Goal: Transaction & Acquisition: Subscribe to service/newsletter

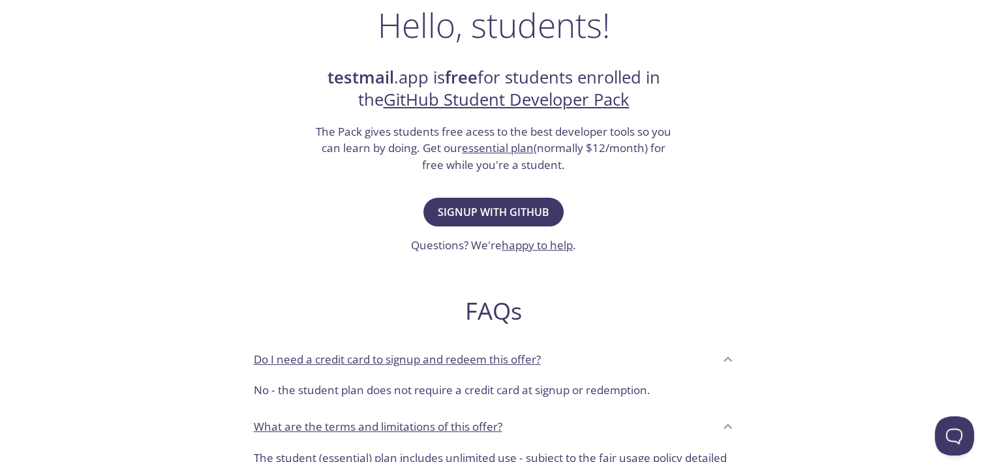
scroll to position [217, 0]
click at [513, 214] on span "Signup with GitHub" at bounding box center [494, 211] width 112 height 18
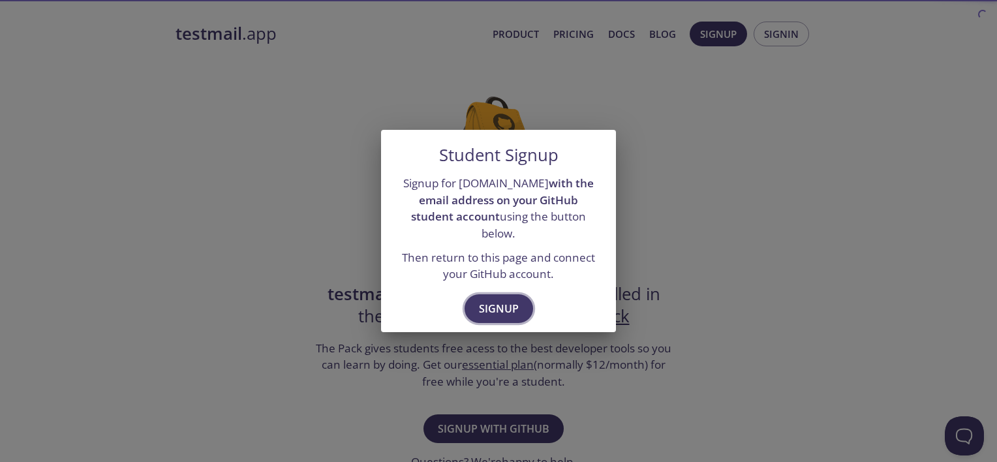
click at [491, 300] on span "Signup" at bounding box center [499, 309] width 40 height 18
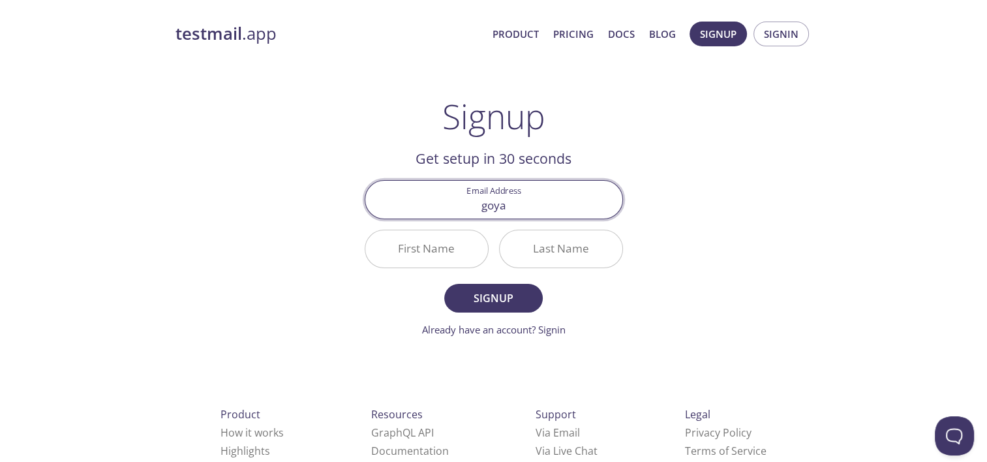
type input "[EMAIL_ADDRESS][DOMAIN_NAME]"
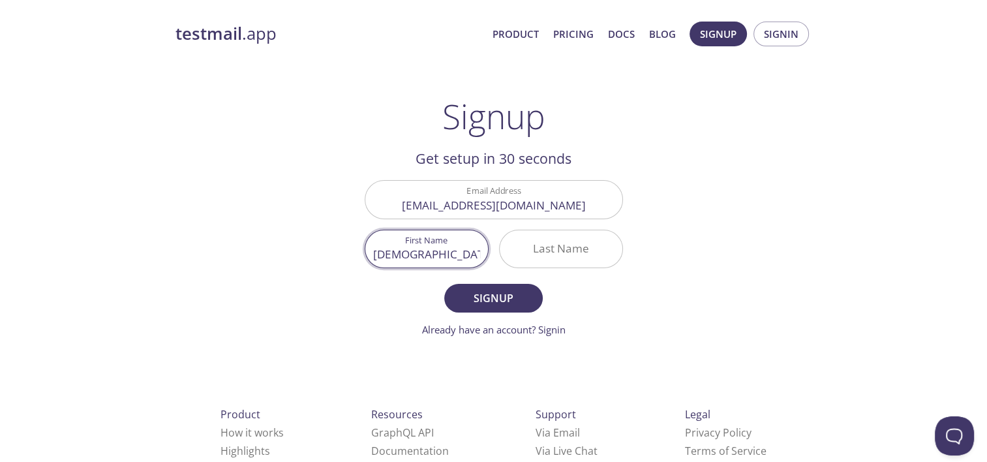
type input "[DEMOGRAPHIC_DATA]"
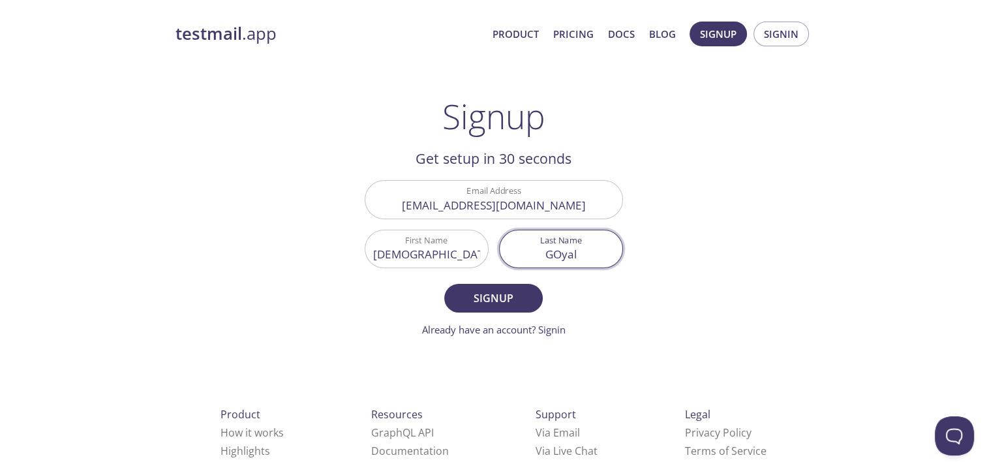
type input "GOyal"
click at [444, 284] on button "Signup" at bounding box center [493, 298] width 98 height 29
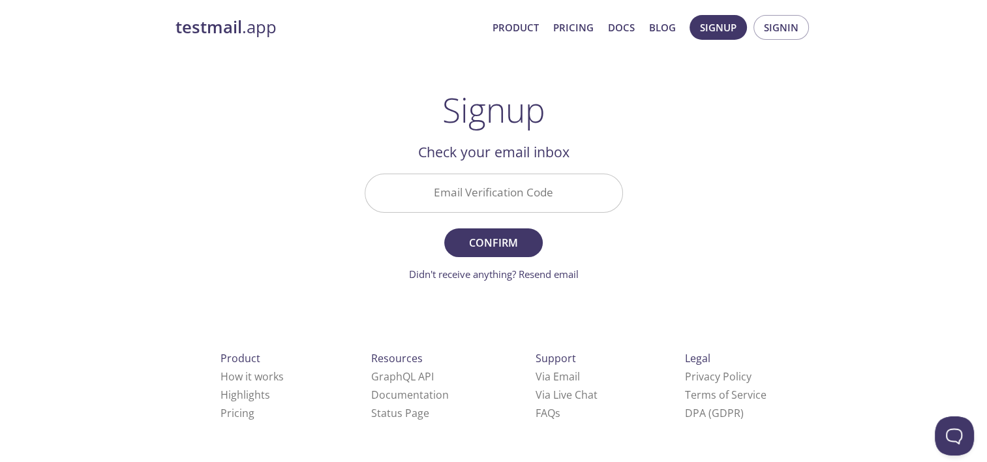
scroll to position [3, 0]
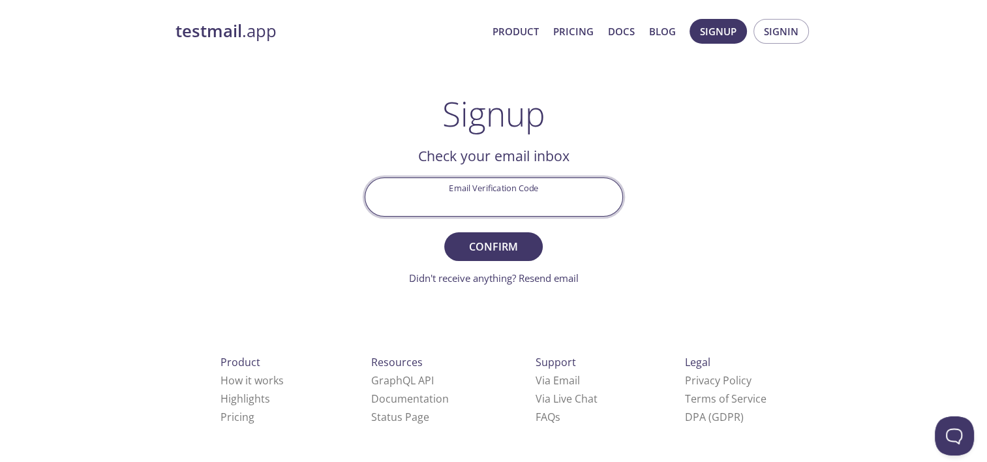
click at [534, 211] on input "Email Verification Code" at bounding box center [493, 196] width 257 height 37
paste input "D97F4LJ"
type input "D97F4LJ"
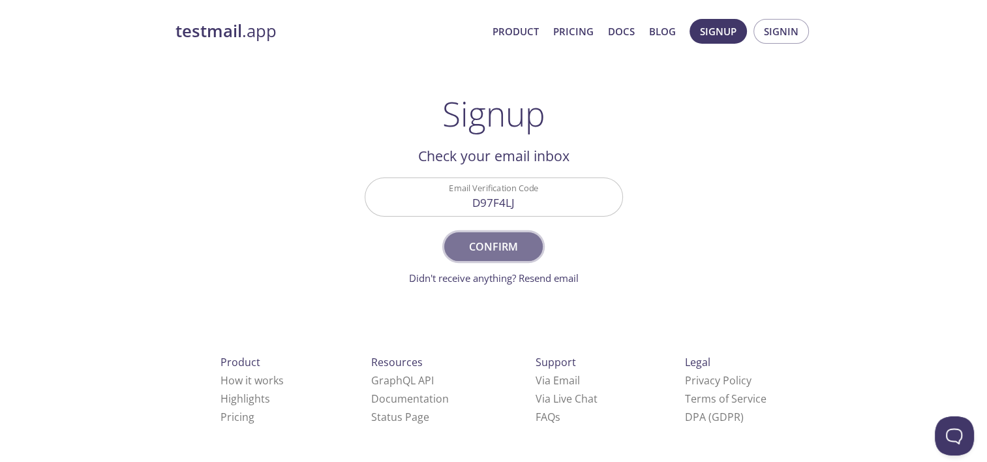
click at [518, 241] on span "Confirm" at bounding box center [493, 247] width 69 height 18
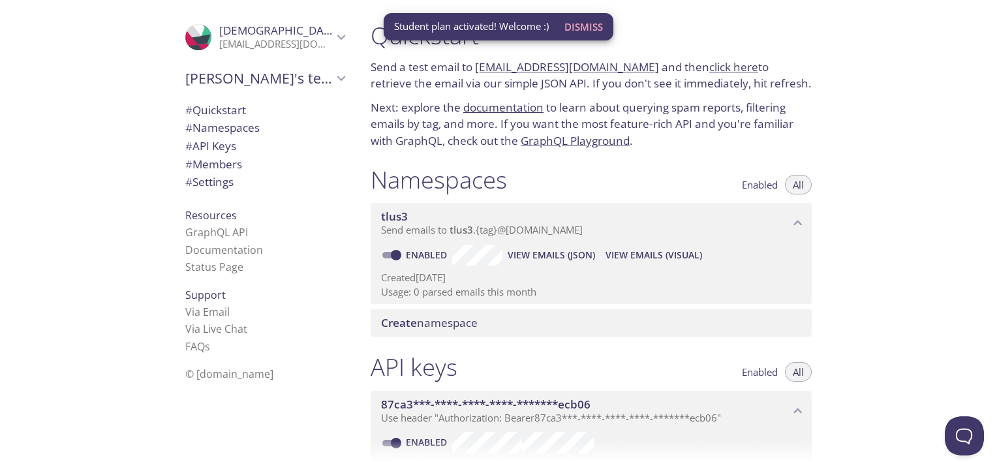
click at [591, 33] on span "Dismiss" at bounding box center [583, 26] width 39 height 17
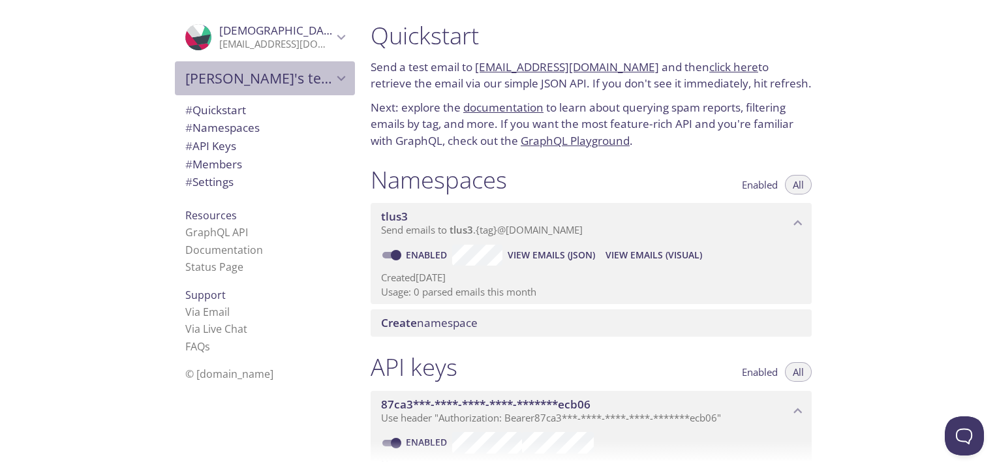
click at [315, 69] on span "Umesh's team" at bounding box center [258, 78] width 147 height 18
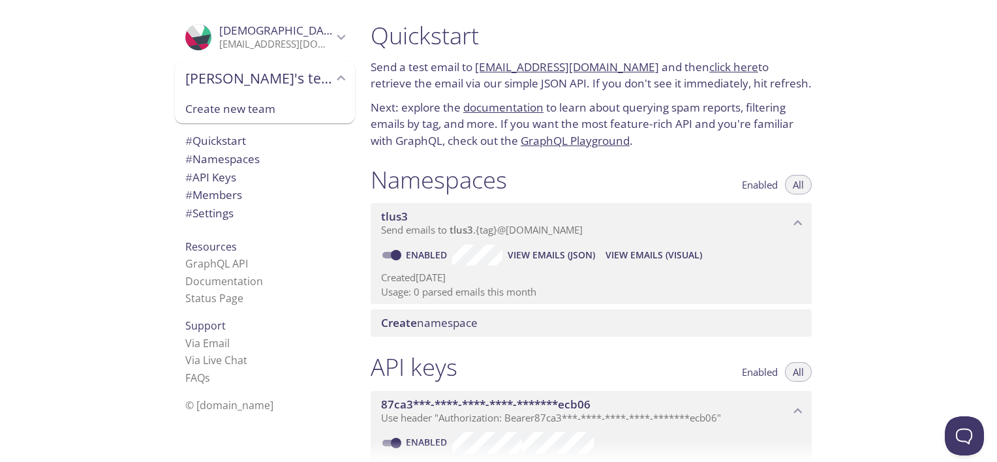
click at [315, 69] on span "Umesh's team" at bounding box center [258, 78] width 147 height 18
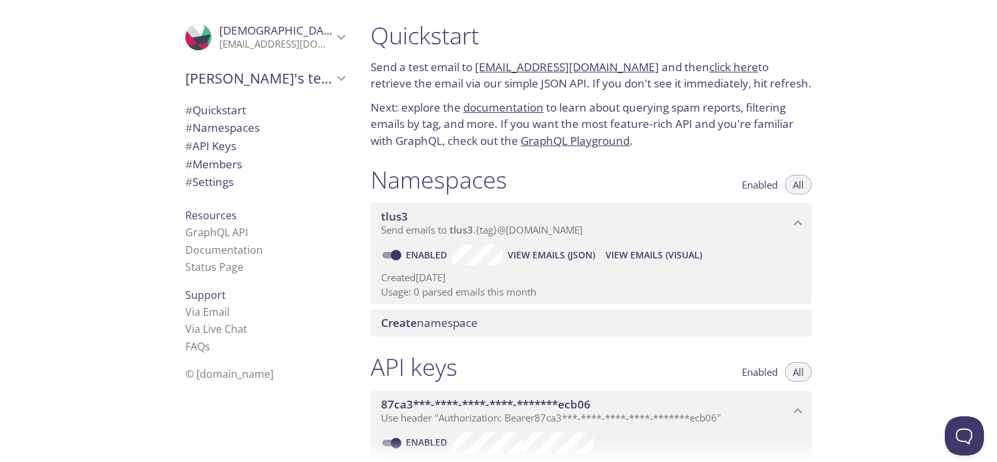
click at [709, 64] on link "click here" at bounding box center [733, 66] width 49 height 15
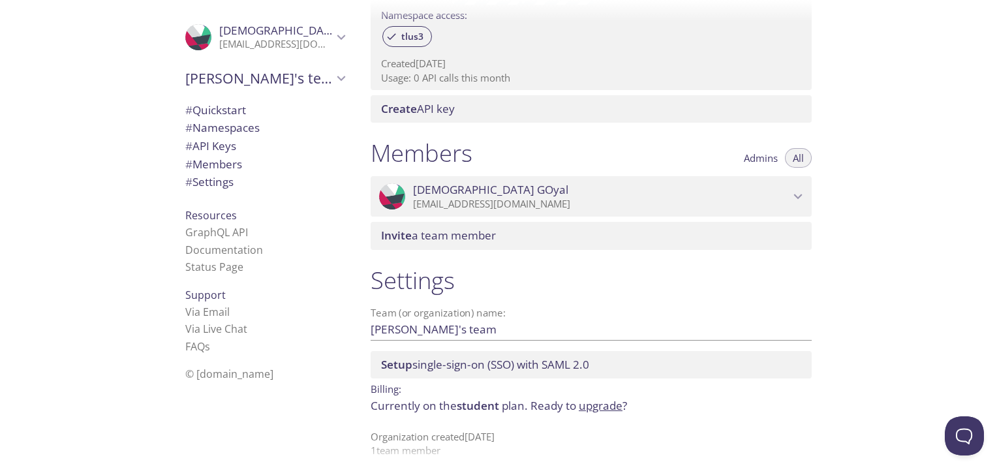
scroll to position [466, 0]
